Goal: Transaction & Acquisition: Download file/media

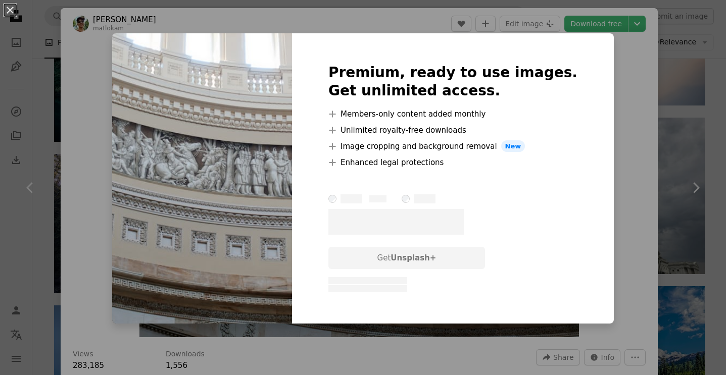
scroll to position [26, 0]
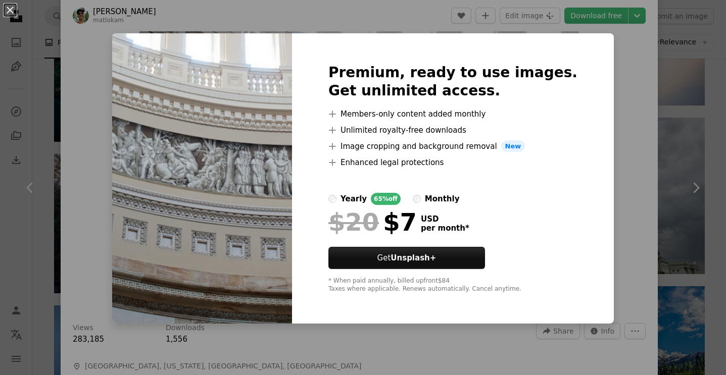
click at [618, 136] on div "An X shape Premium, ready to use images. Get unlimited access. A plus sign Memb…" at bounding box center [363, 187] width 726 height 375
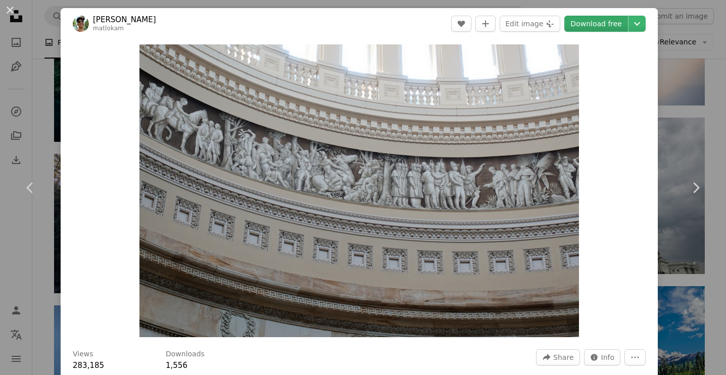
click at [627, 22] on link "Download free" at bounding box center [596, 24] width 64 height 16
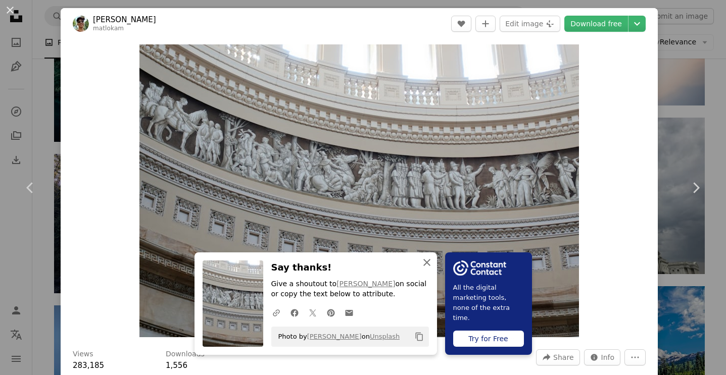
click at [427, 261] on icon "An X shape" at bounding box center [427, 263] width 12 height 12
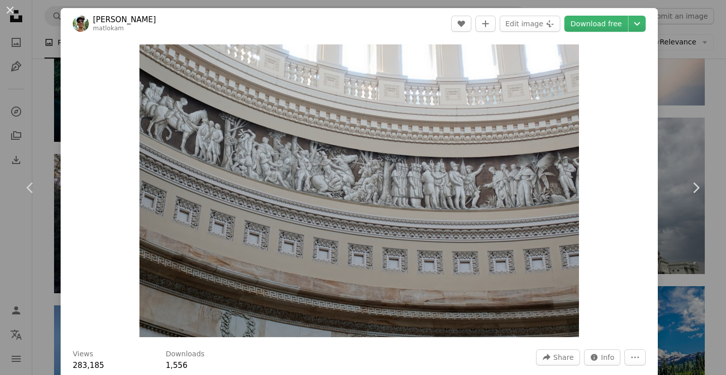
click at [686, 105] on div "An X shape Chevron left Chevron right [PERSON_NAME] matlokam A heart A plus sig…" at bounding box center [363, 187] width 726 height 375
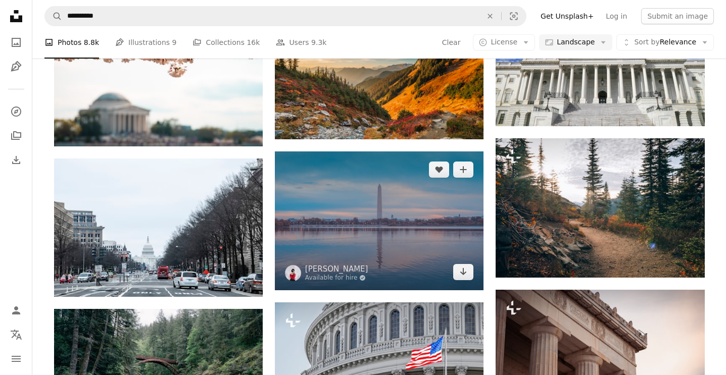
scroll to position [527, 0]
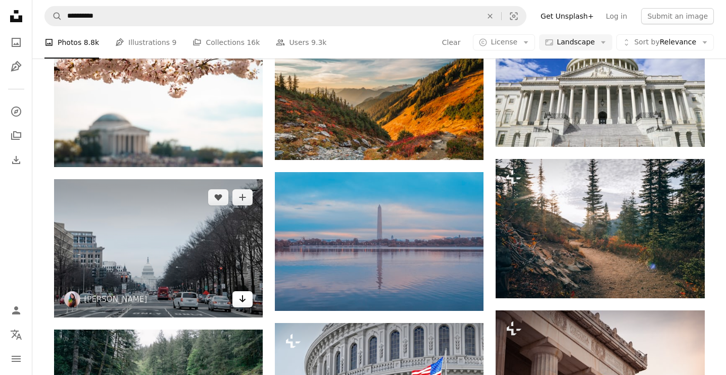
click at [244, 298] on icon "Arrow pointing down" at bounding box center [242, 299] width 8 height 12
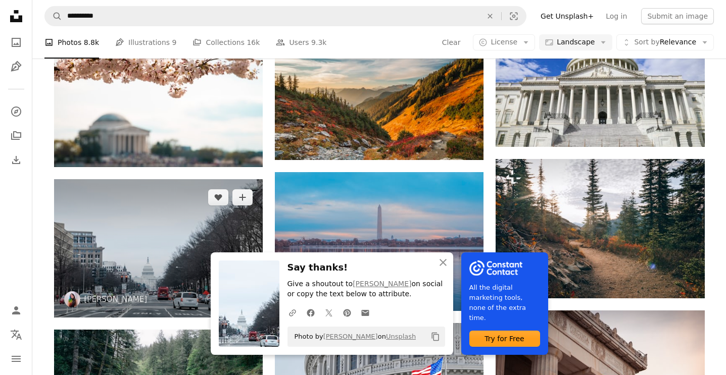
click at [195, 272] on img at bounding box center [158, 248] width 209 height 138
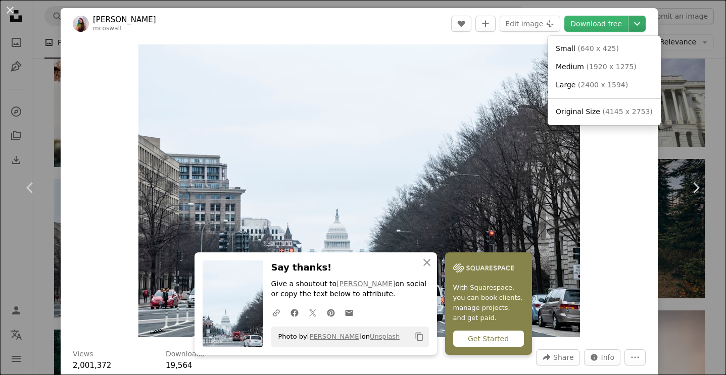
click at [640, 25] on icon "Chevron down" at bounding box center [637, 24] width 16 height 12
click at [11, 7] on dialog "An X shape Chevron left Chevron right An X shape Close Say thanks! Give a shout…" at bounding box center [363, 187] width 726 height 375
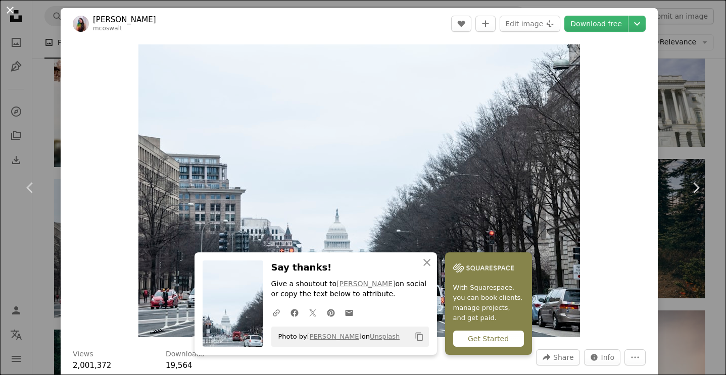
click at [10, 8] on button "An X shape" at bounding box center [10, 10] width 12 height 12
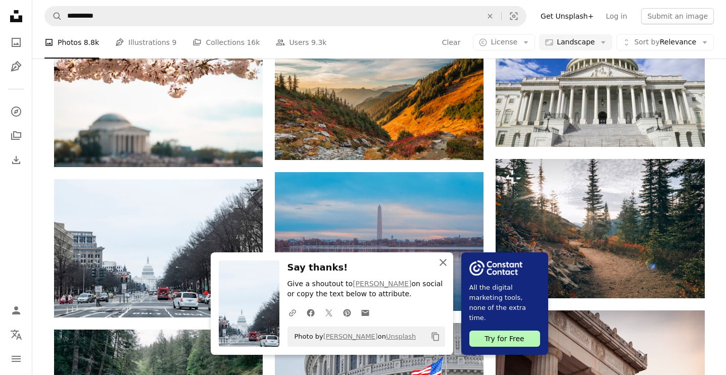
click at [441, 265] on icon "An X shape" at bounding box center [443, 263] width 12 height 12
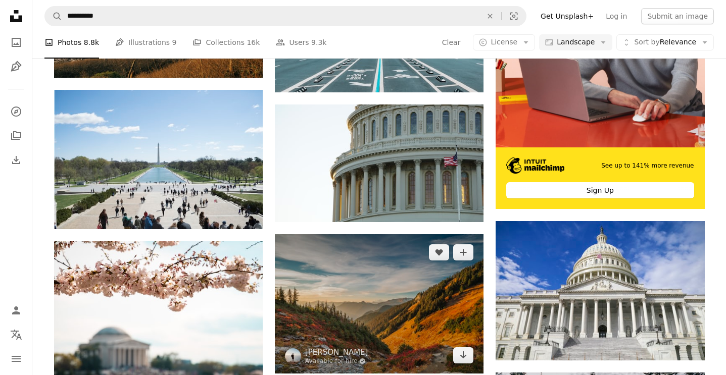
scroll to position [267, 0]
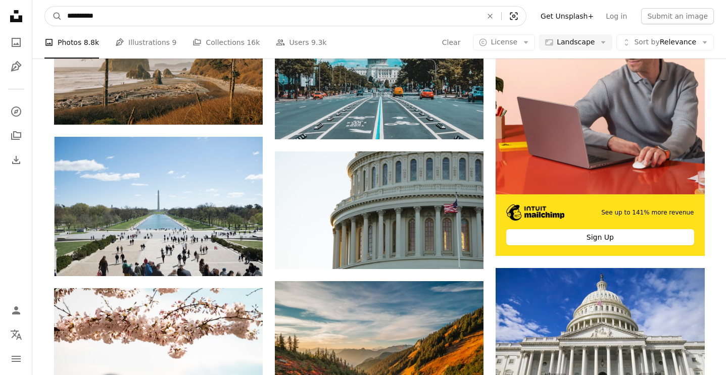
click at [524, 18] on icon "Visual search" at bounding box center [513, 16] width 24 height 10
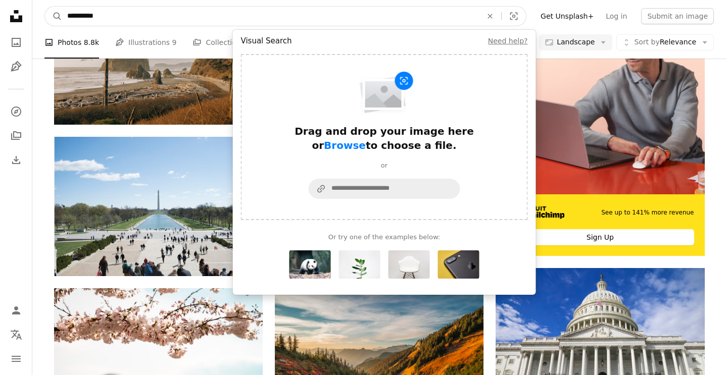
click at [176, 15] on input "**********" at bounding box center [270, 16] width 417 height 19
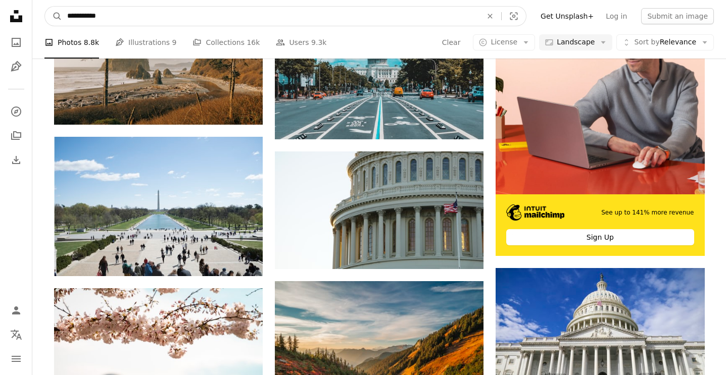
paste input "**********"
type input "**********"
click at [54, 16] on button "A magnifying glass" at bounding box center [53, 16] width 17 height 19
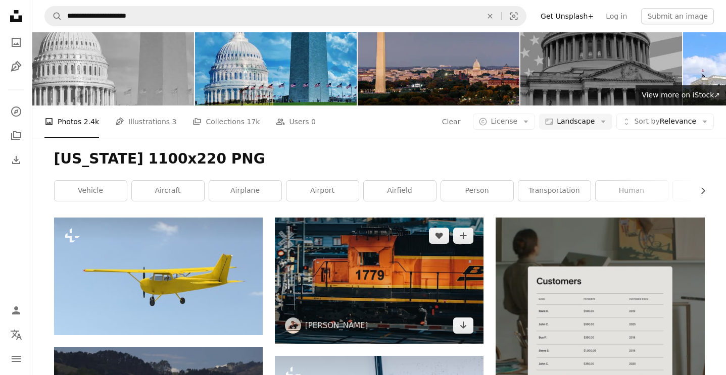
scroll to position [30, 0]
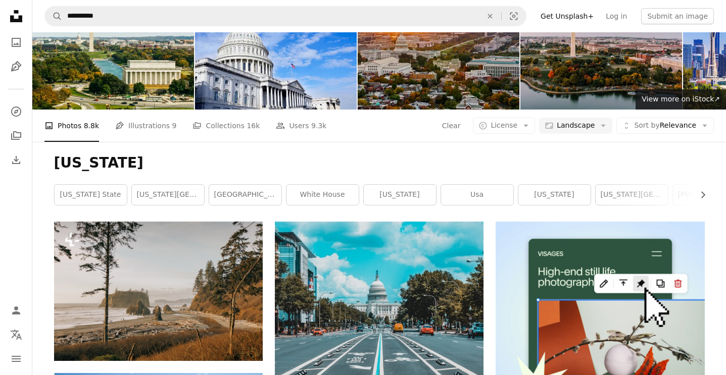
scroll to position [267, 0]
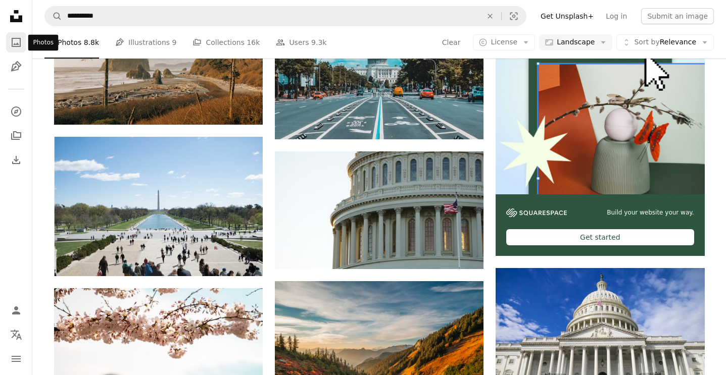
click at [14, 41] on icon "A photo" at bounding box center [16, 42] width 12 height 12
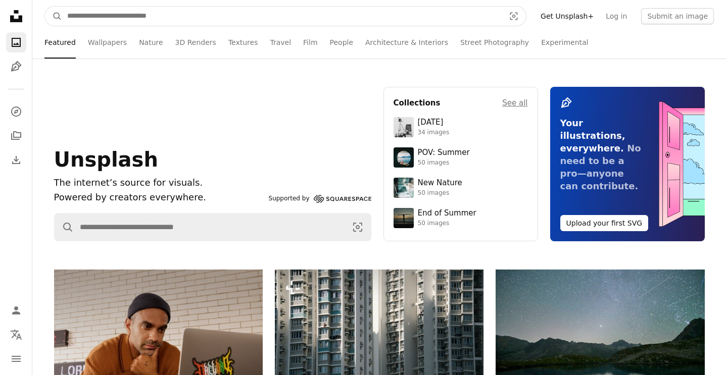
click at [116, 20] on input "Find visuals sitewide" at bounding box center [281, 16] width 439 height 19
type input "**"
click at [54, 16] on button "A magnifying glass" at bounding box center [53, 16] width 17 height 19
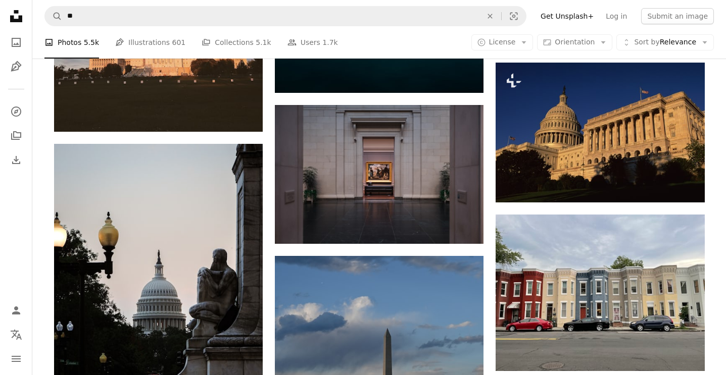
scroll to position [1291, 0]
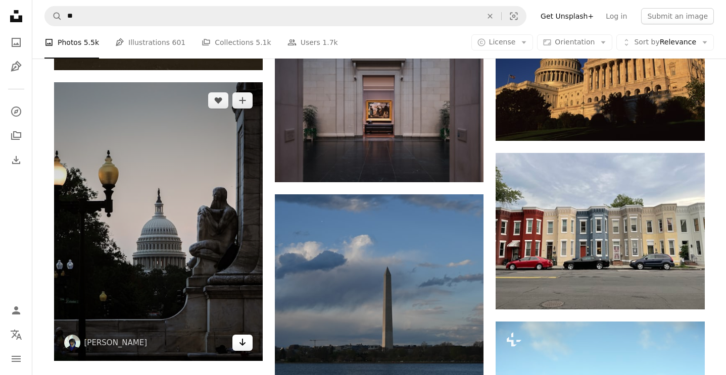
click at [241, 346] on icon "Arrow pointing down" at bounding box center [242, 342] width 8 height 12
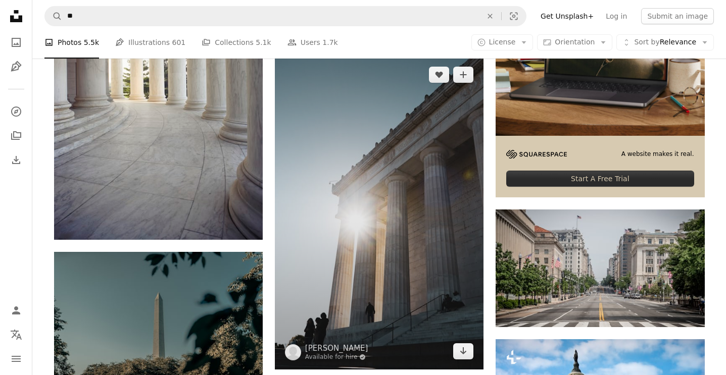
scroll to position [335, 0]
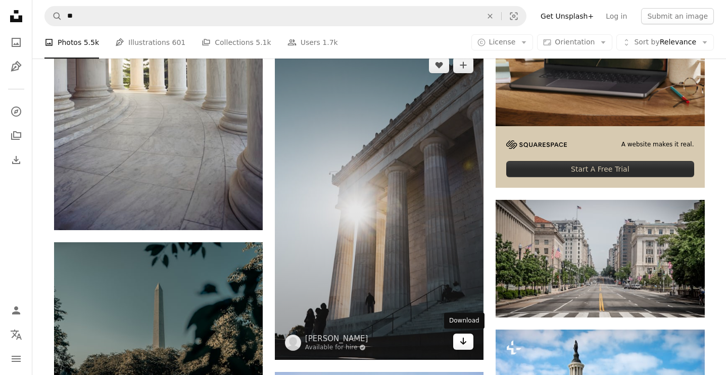
click at [461, 344] on icon "Arrow pointing down" at bounding box center [463, 341] width 8 height 12
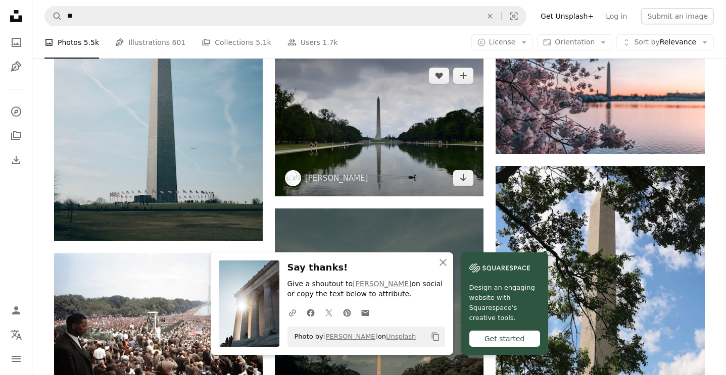
scroll to position [801, 0]
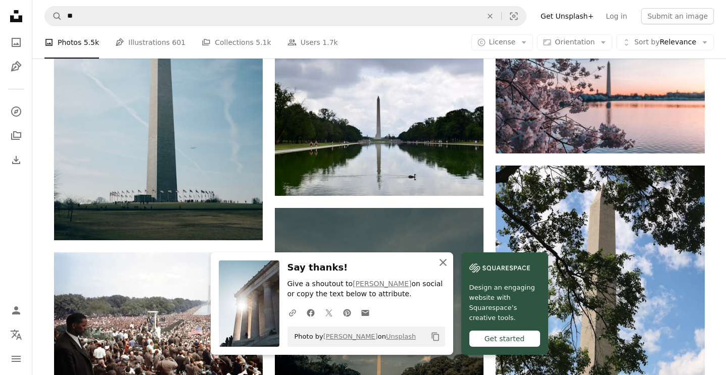
click at [444, 264] on icon "An X shape" at bounding box center [443, 263] width 12 height 12
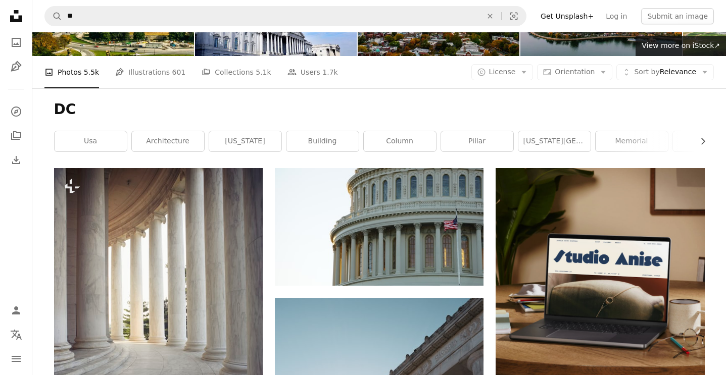
scroll to position [82, 0]
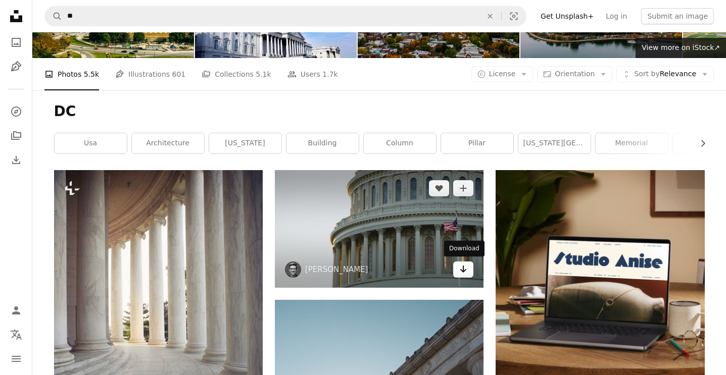
click at [461, 272] on icon "Arrow pointing down" at bounding box center [463, 269] width 8 height 12
